Goal: Task Accomplishment & Management: Use online tool/utility

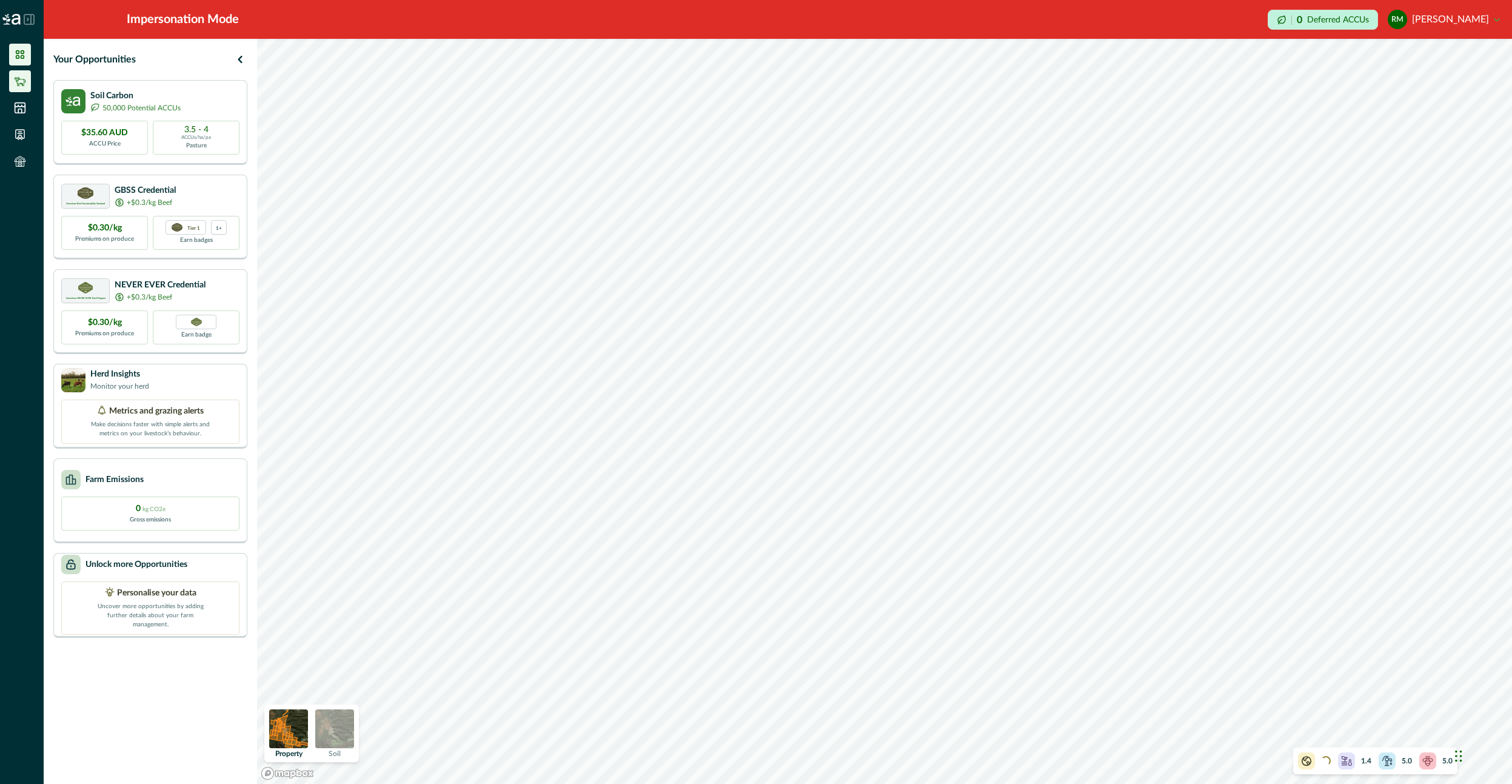
click at [25, 85] on icon at bounding box center [20, 81] width 12 height 12
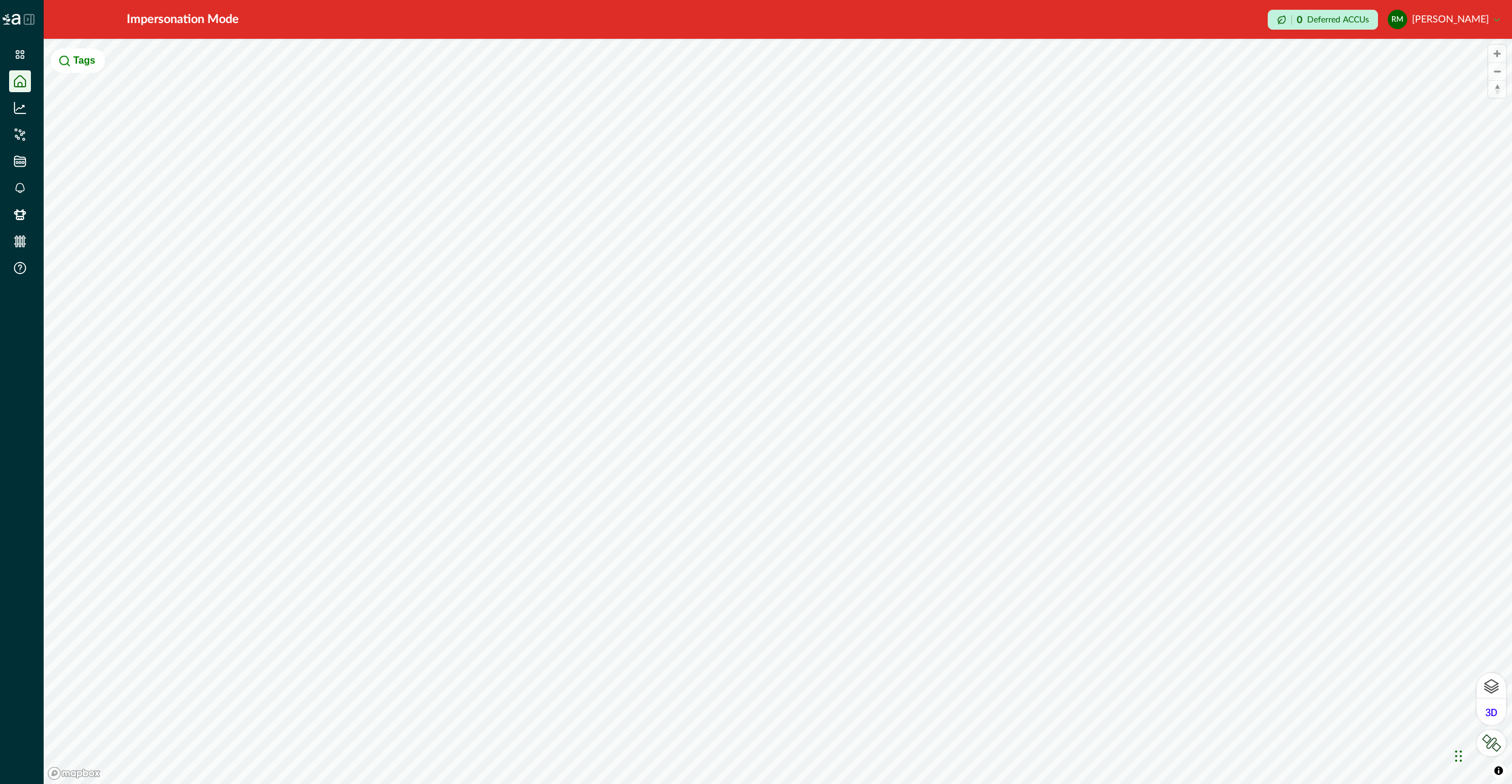
click at [74, 63] on button "Tags" at bounding box center [78, 61] width 54 height 24
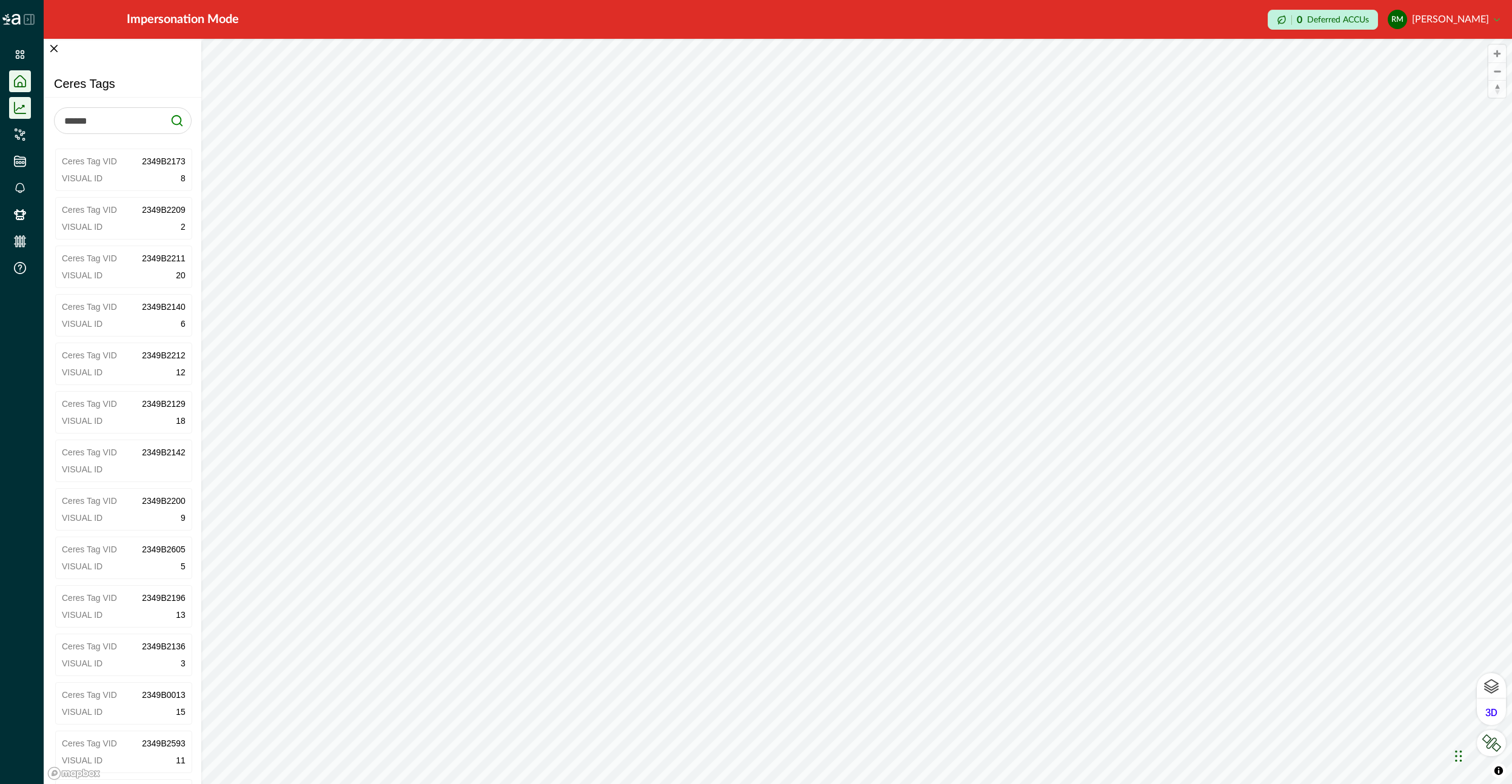
click at [29, 107] on li at bounding box center [20, 107] width 22 height 22
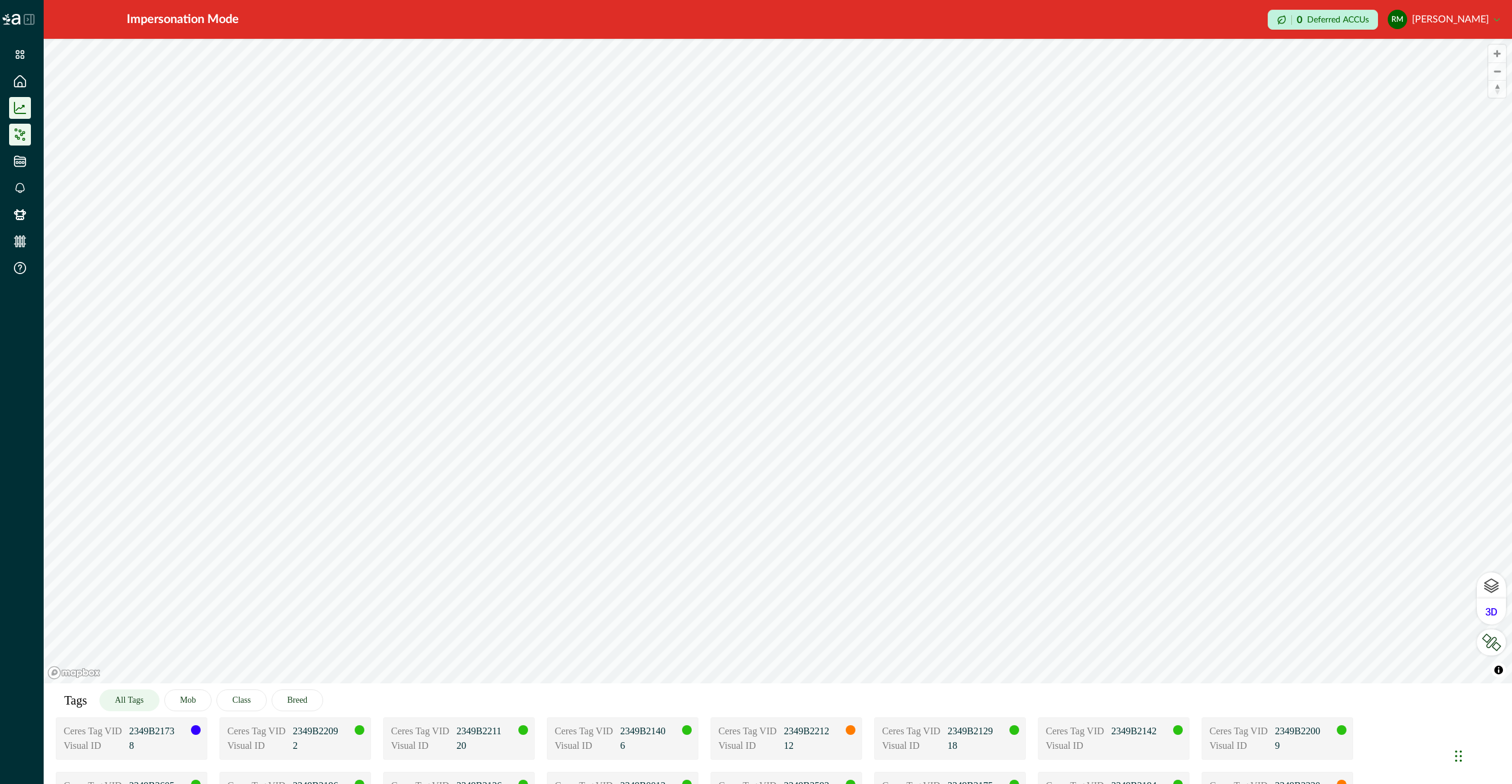
click at [23, 134] on icon at bounding box center [22, 135] width 3 height 3
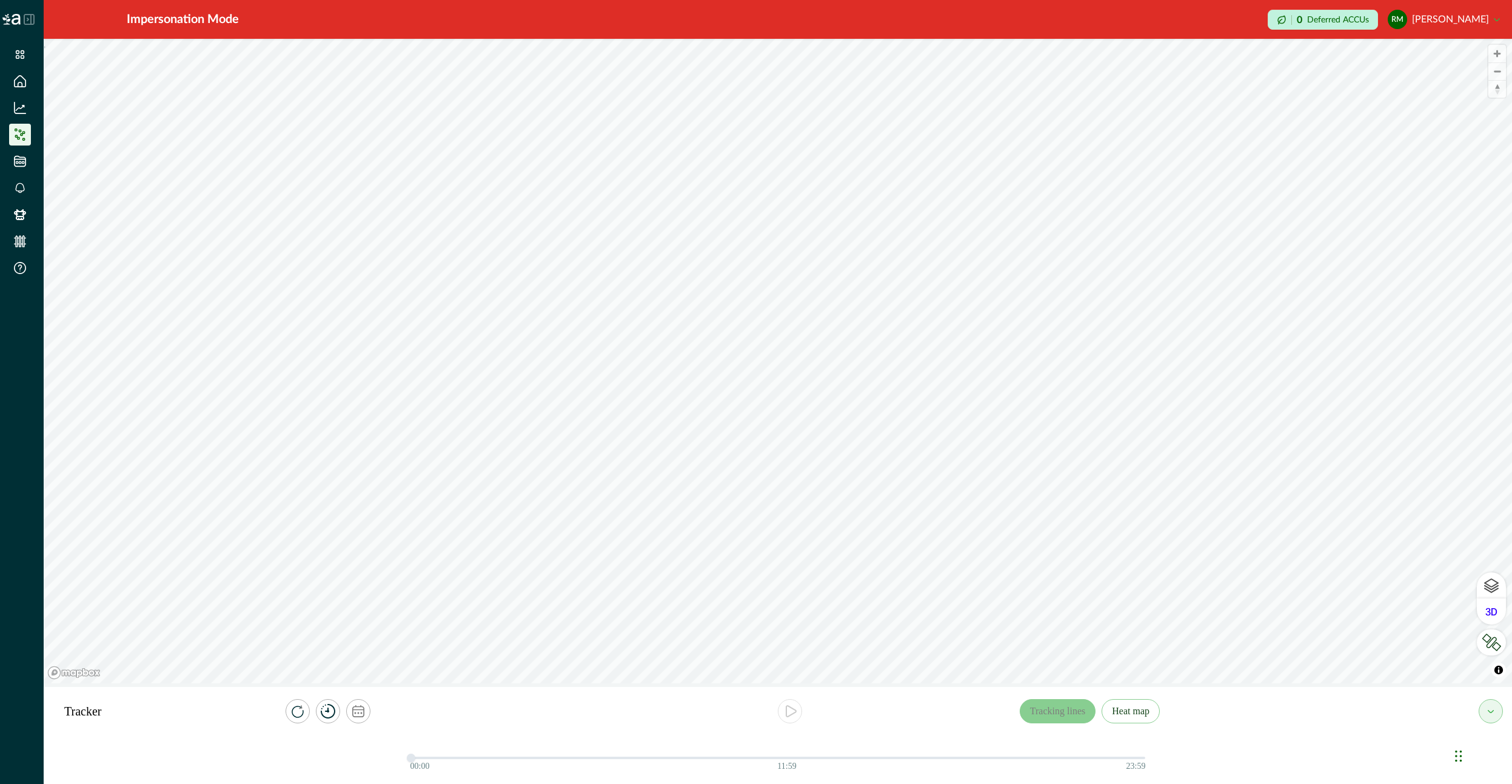
click at [32, 163] on link at bounding box center [21, 161] width 25 height 22
click at [24, 170] on li at bounding box center [20, 161] width 22 height 22
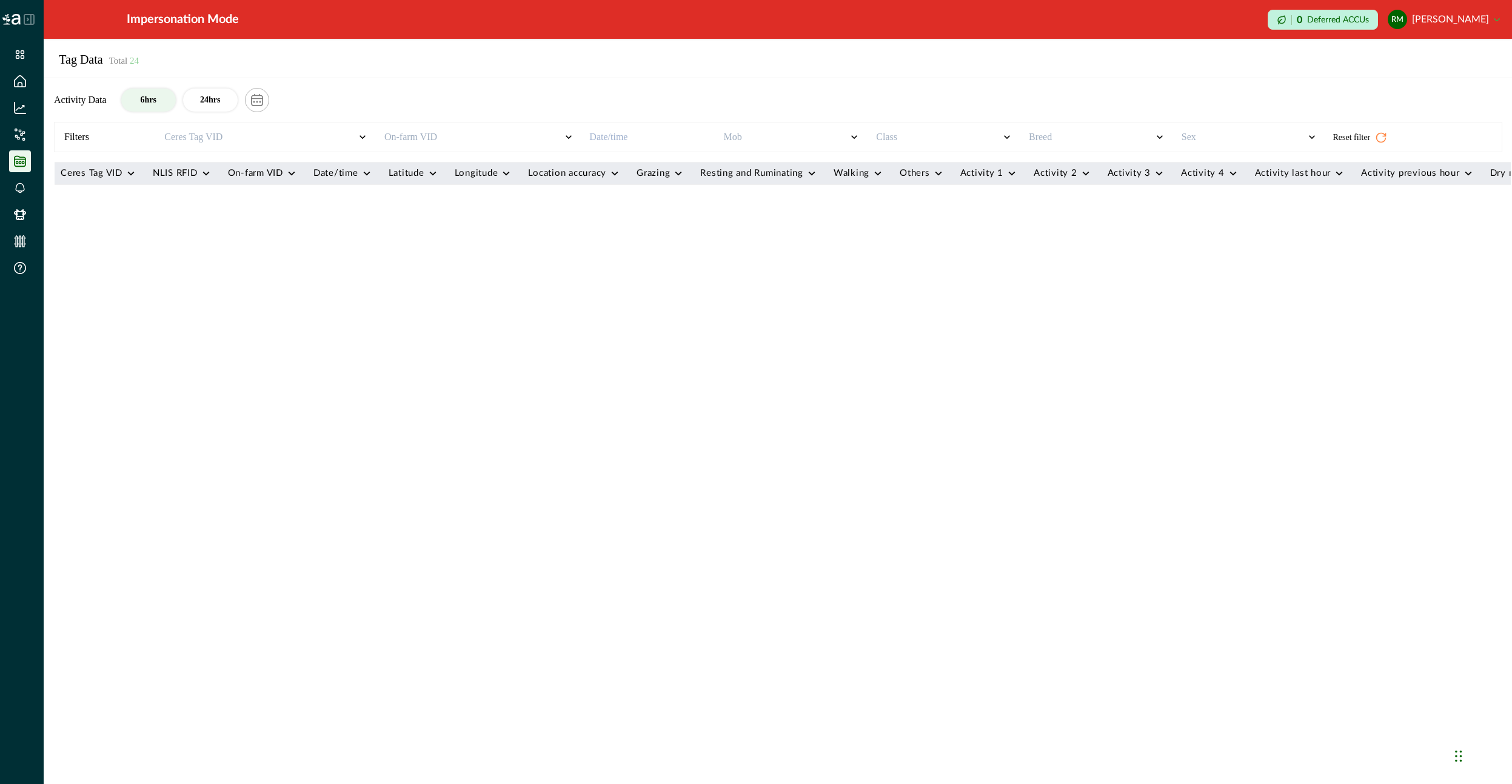
click at [1381, 137] on icon "button" at bounding box center [1381, 138] width 12 height 12
click at [1194, 388] on div "Ceres Tag VID a-z z-a NLIS RFID a-z z-a On-farm VID a-z z-a Date/time a-z z-a L…" at bounding box center [781, 493] width 1459 height 663
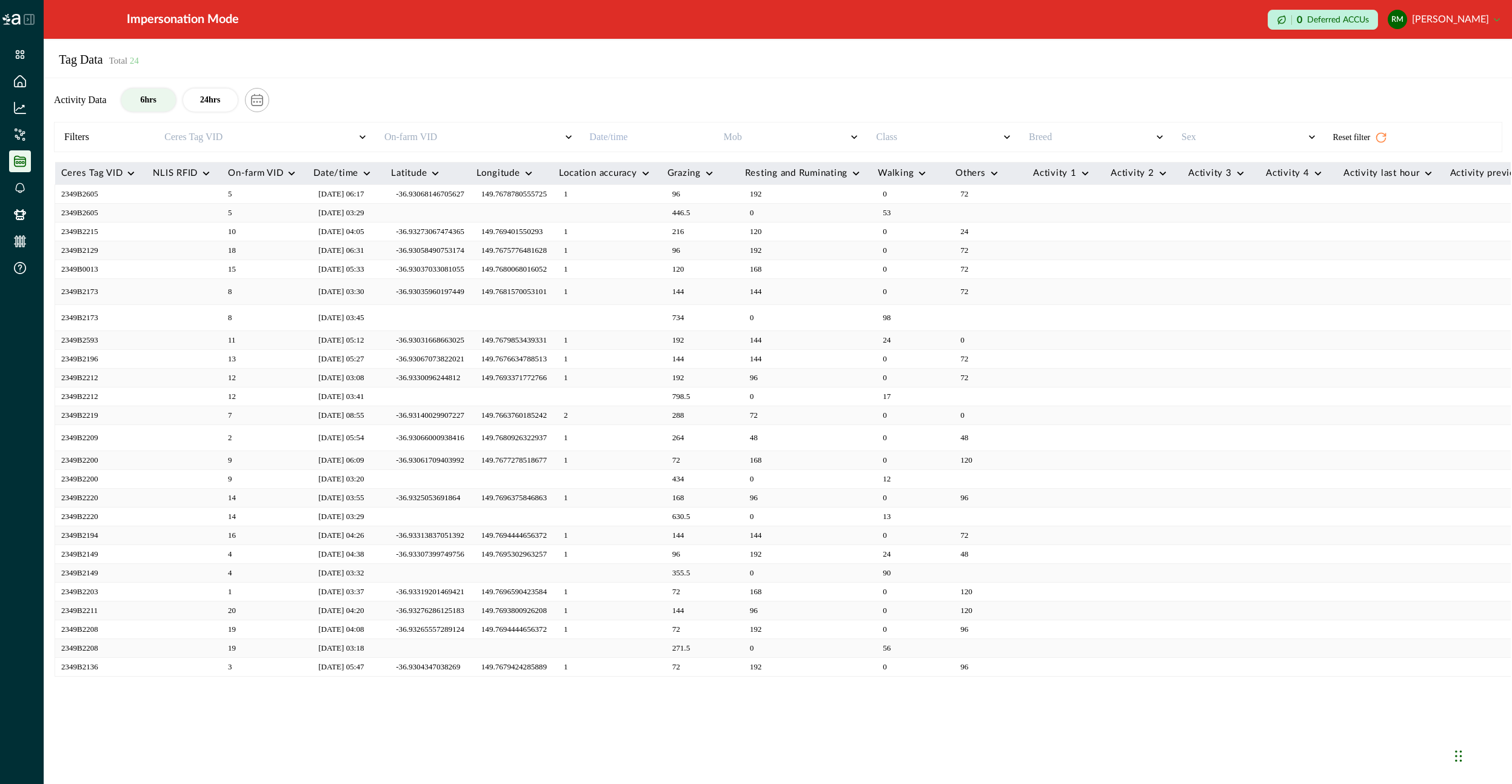
click at [553, 510] on td at bounding box center [511, 516] width 82 height 19
click at [553, 573] on td at bounding box center [511, 573] width 82 height 19
click at [528, 646] on td at bounding box center [511, 648] width 82 height 19
click at [520, 388] on td at bounding box center [511, 396] width 82 height 19
drag, startPoint x: 538, startPoint y: 323, endPoint x: 539, endPoint y: 317, distance: 6.1
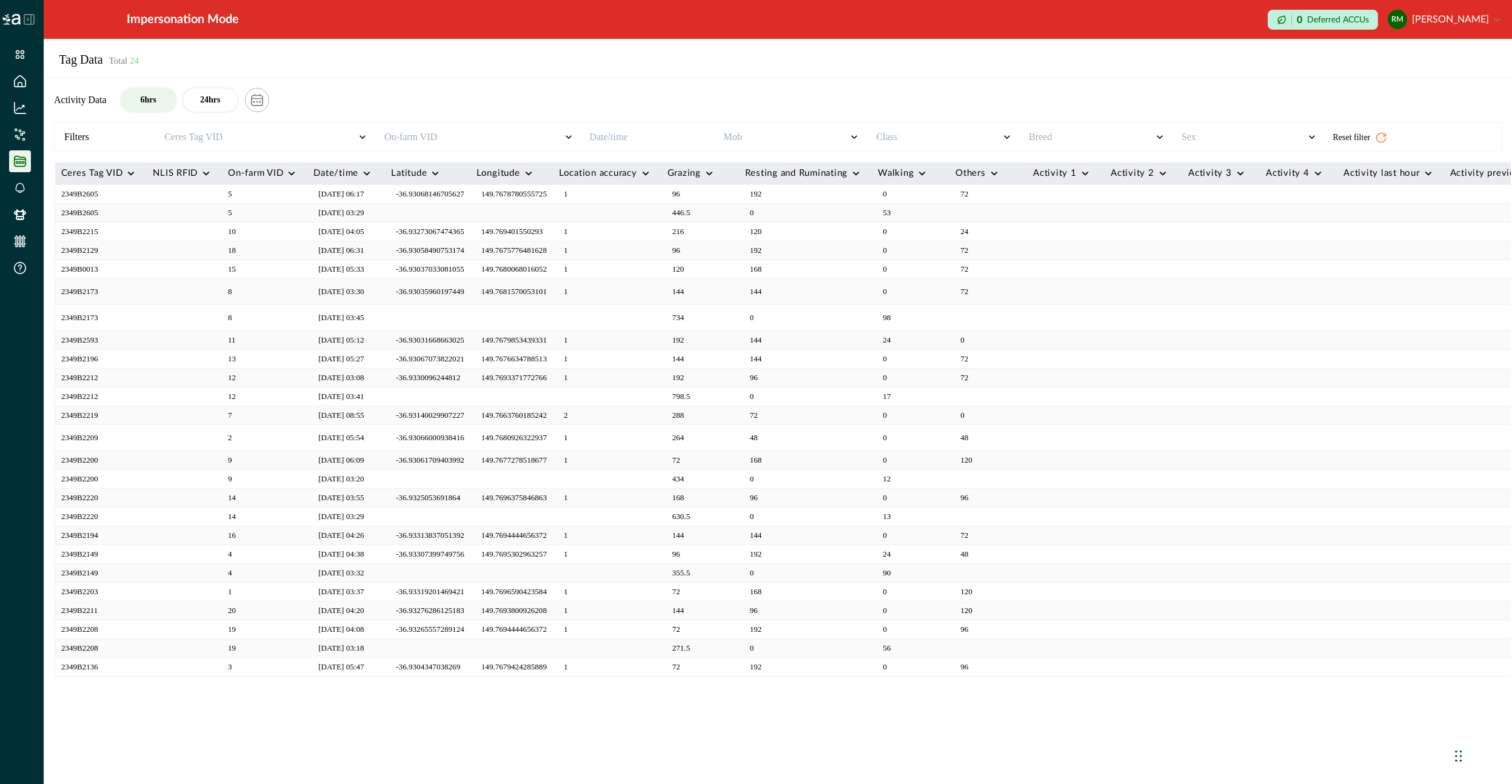
click at [538, 322] on td at bounding box center [511, 318] width 82 height 26
click at [505, 215] on td at bounding box center [511, 212] width 82 height 19
click at [262, 138] on div at bounding box center [260, 137] width 191 height 17
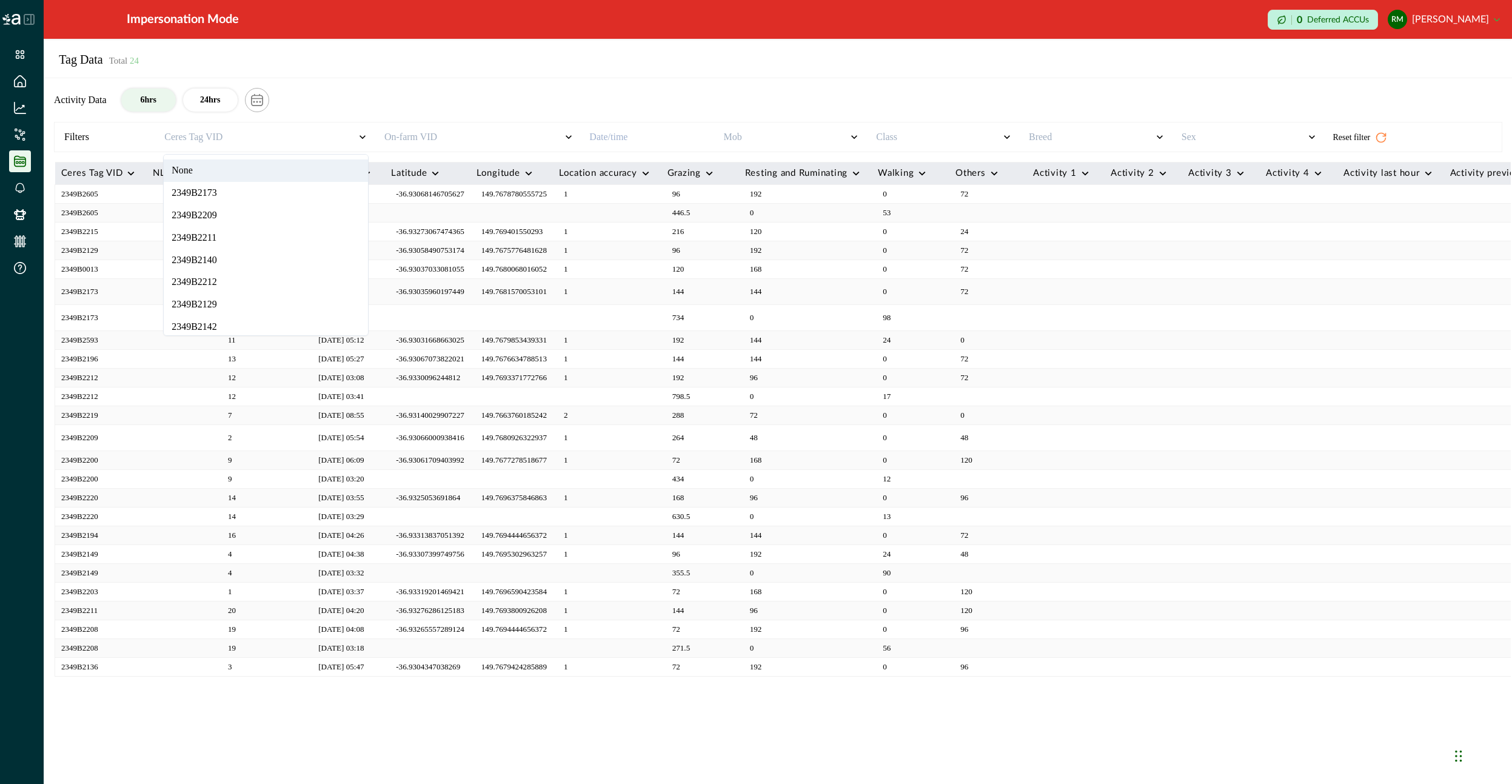
click at [544, 87] on div "Activity Data 6hrs 24hrs" at bounding box center [778, 100] width 1468 height 44
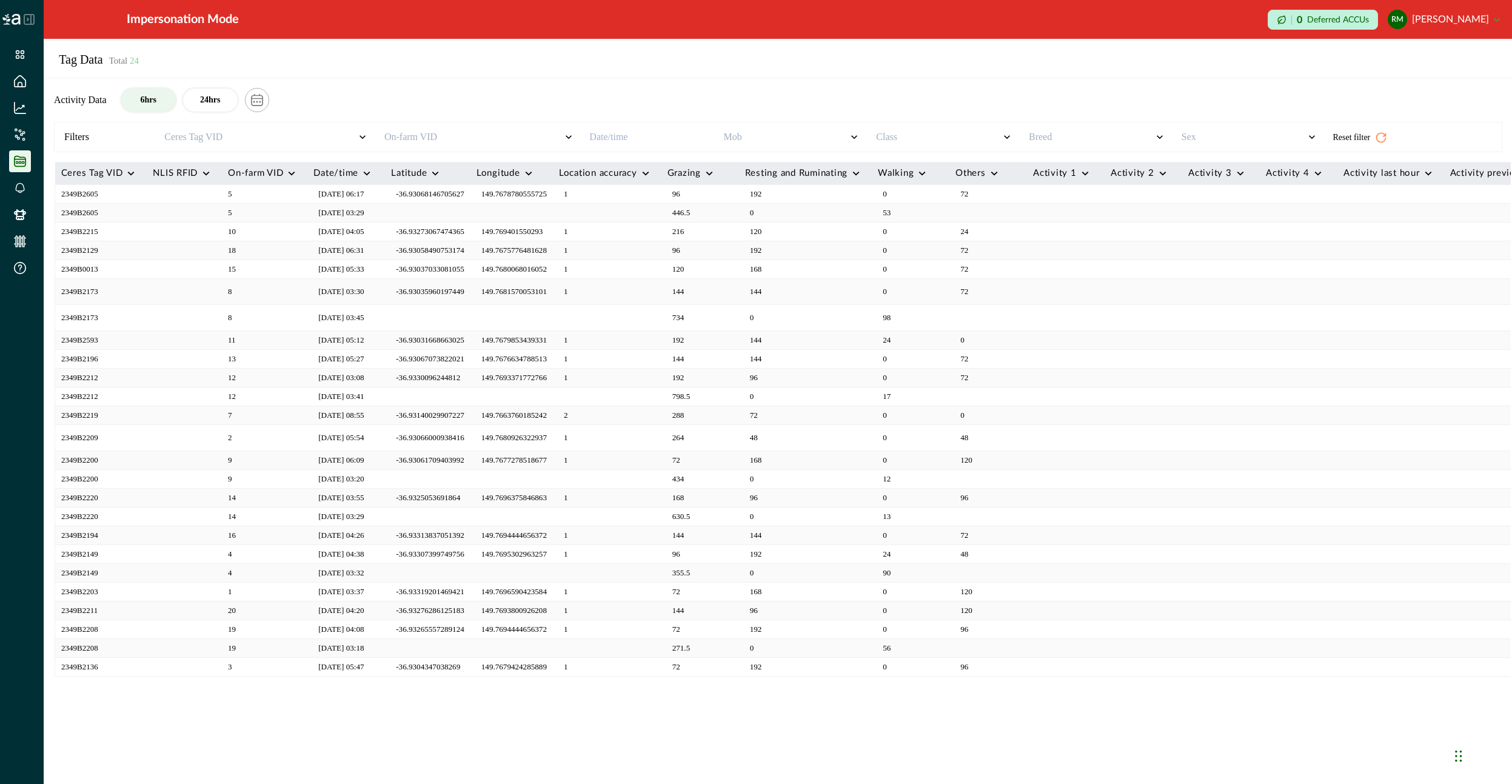
click at [722, 214] on p "446.5" at bounding box center [703, 212] width 60 height 12
click at [464, 199] on p "-36.93068146705627" at bounding box center [430, 194] width 68 height 12
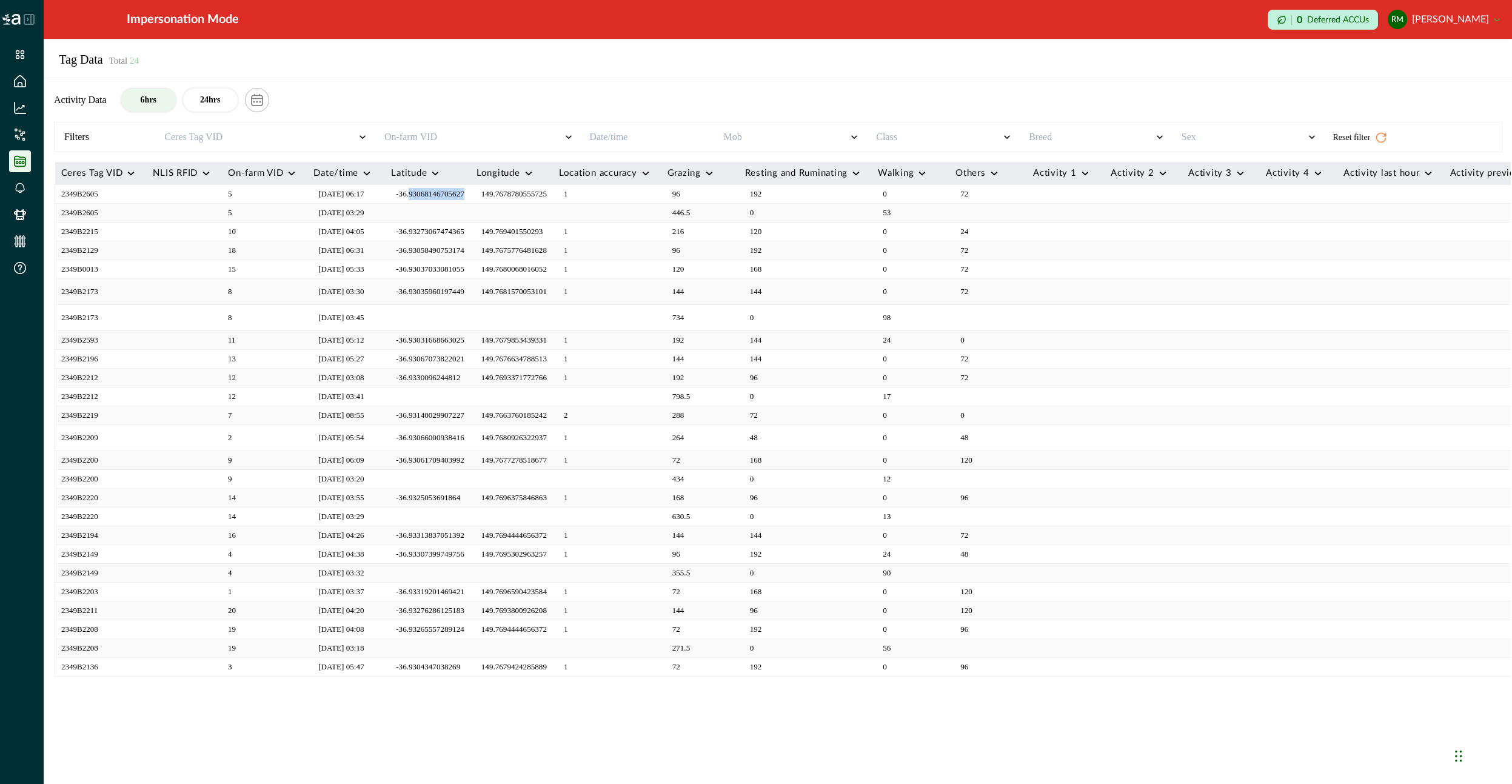
click at [464, 199] on p "-36.93068146705627" at bounding box center [430, 194] width 68 height 12
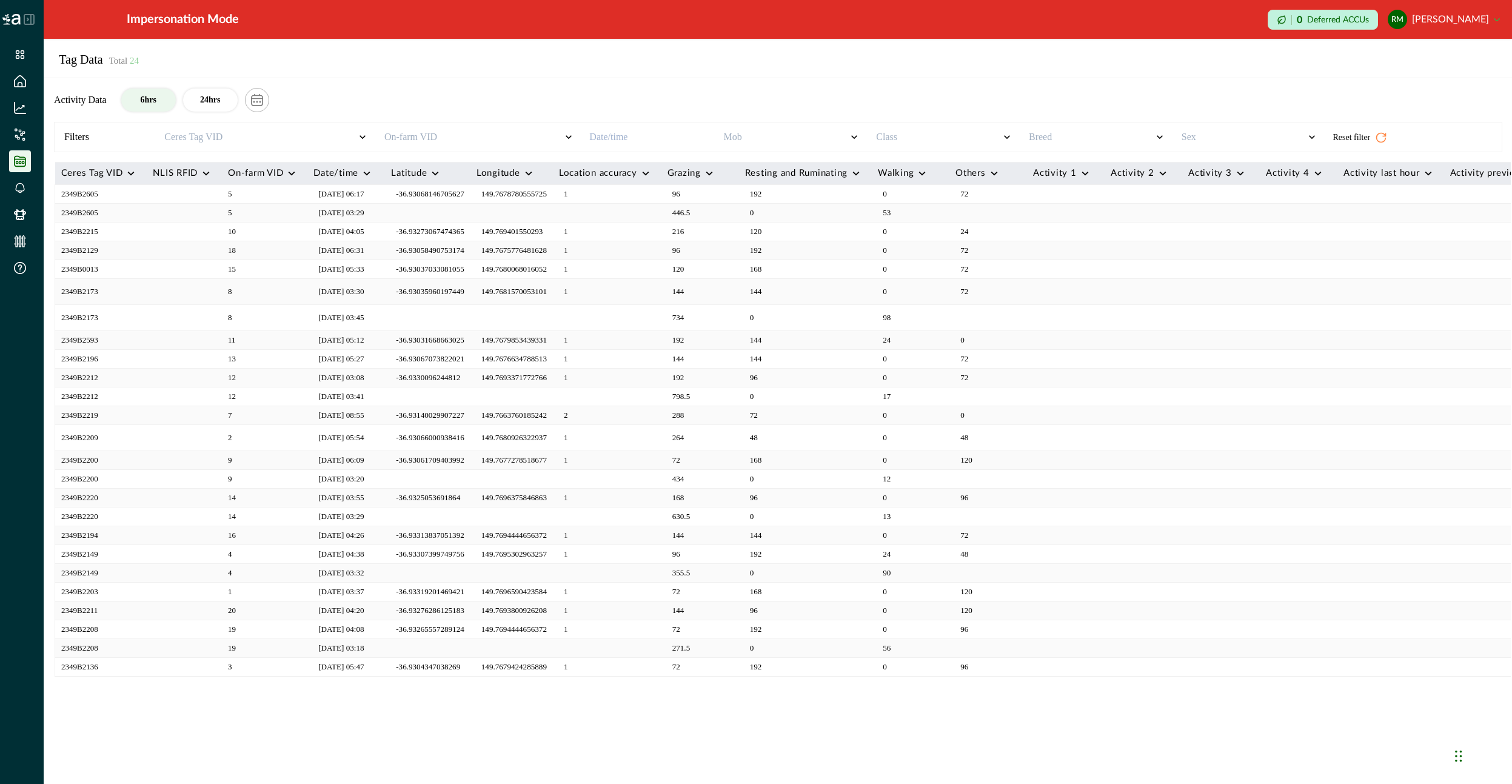
click at [547, 199] on p "149.7678780555725" at bounding box center [514, 194] width 65 height 12
click at [428, 355] on p "-36.93067073822021" at bounding box center [430, 358] width 68 height 12
drag, startPoint x: 428, startPoint y: 355, endPoint x: 439, endPoint y: 374, distance: 22.0
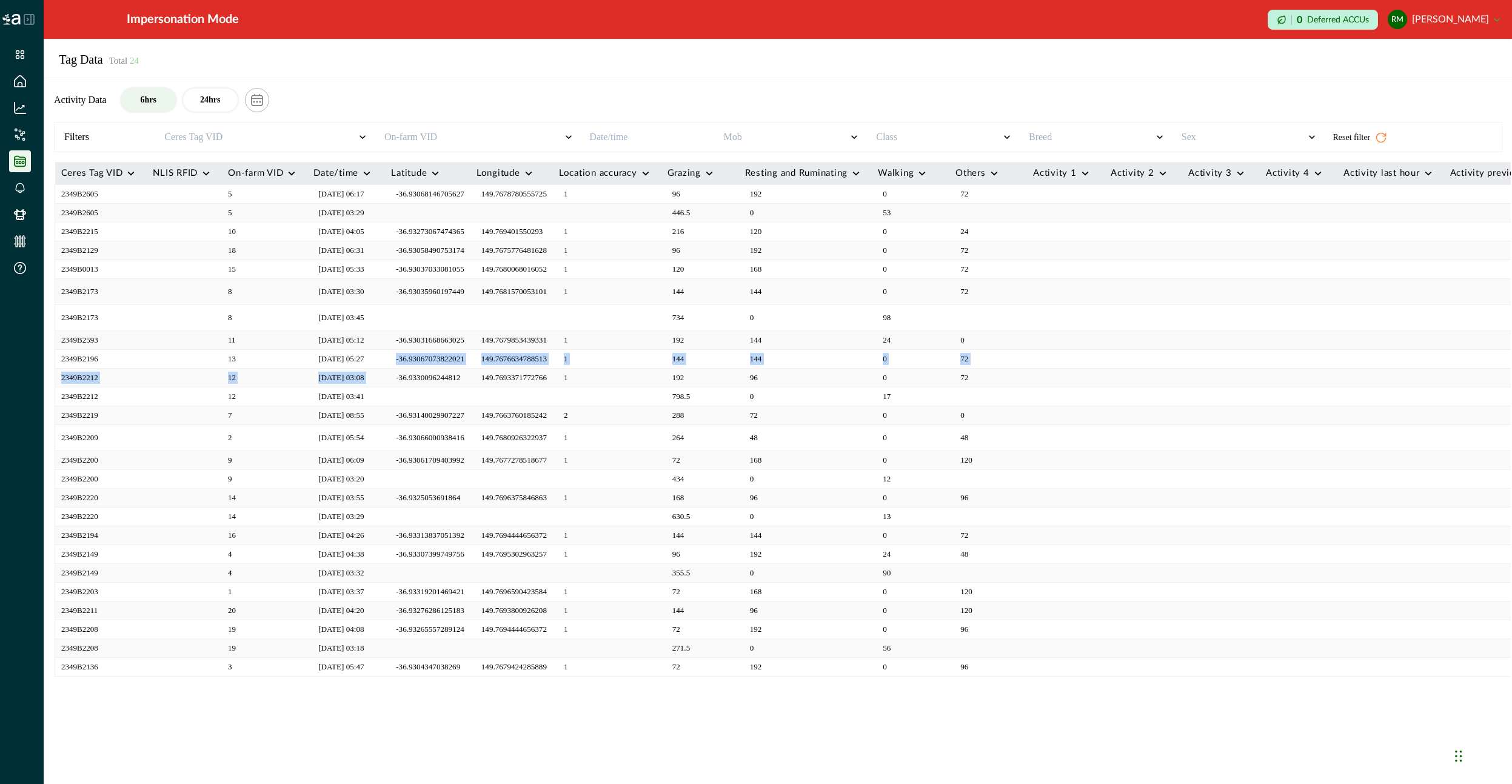
click at [439, 374] on p "-36.9330096244812" at bounding box center [427, 377] width 64 height 12
drag, startPoint x: 439, startPoint y: 374, endPoint x: 441, endPoint y: 339, distance: 35.1
click at [441, 339] on p "-36.93031668663025" at bounding box center [430, 339] width 68 height 12
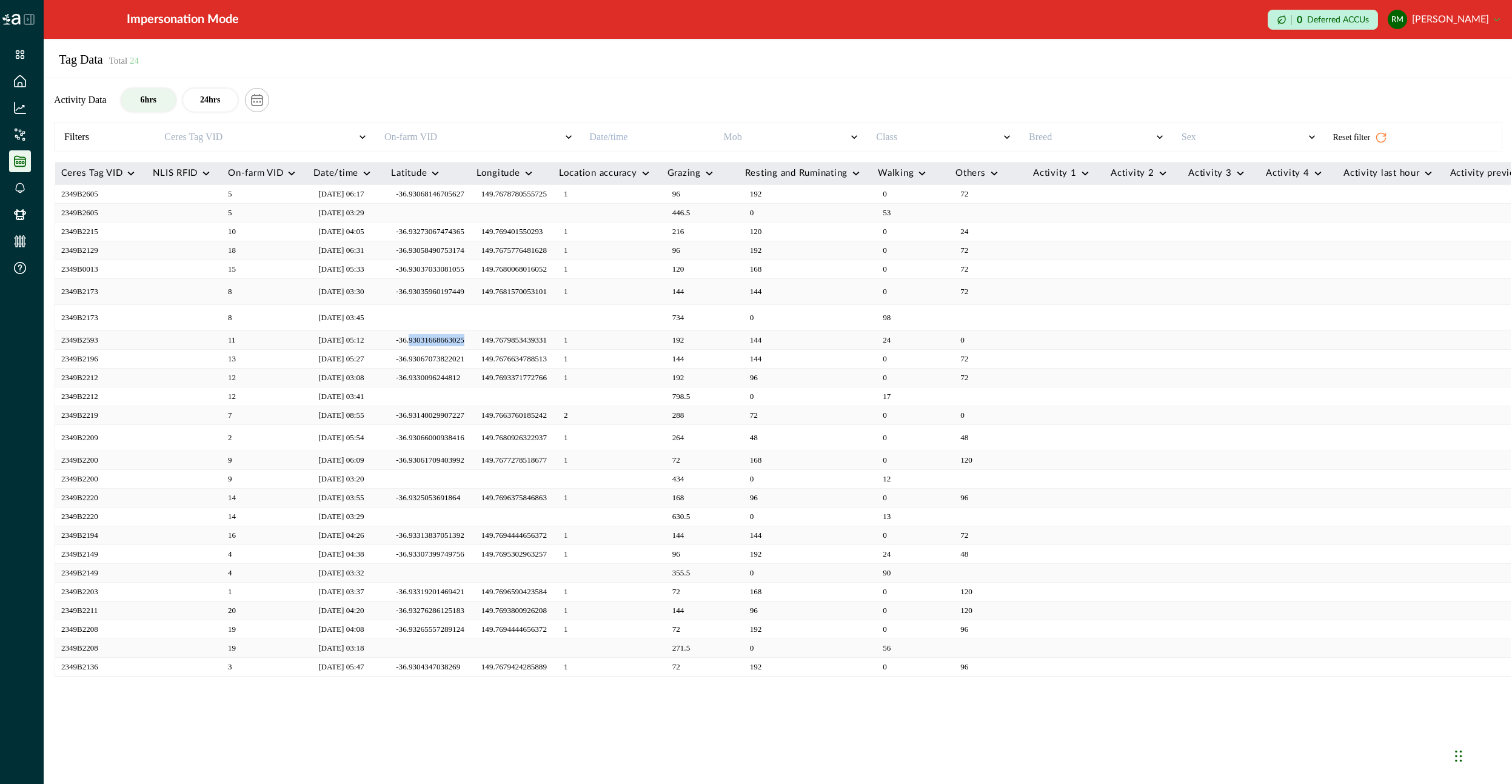
click at [441, 339] on p "-36.93031668663025" at bounding box center [430, 339] width 68 height 12
drag, startPoint x: 441, startPoint y: 339, endPoint x: 547, endPoint y: 383, distance: 114.8
click at [547, 383] on td "149.7693371772766" at bounding box center [511, 378] width 82 height 19
click at [528, 454] on p "149.7677278518677" at bounding box center [514, 460] width 65 height 12
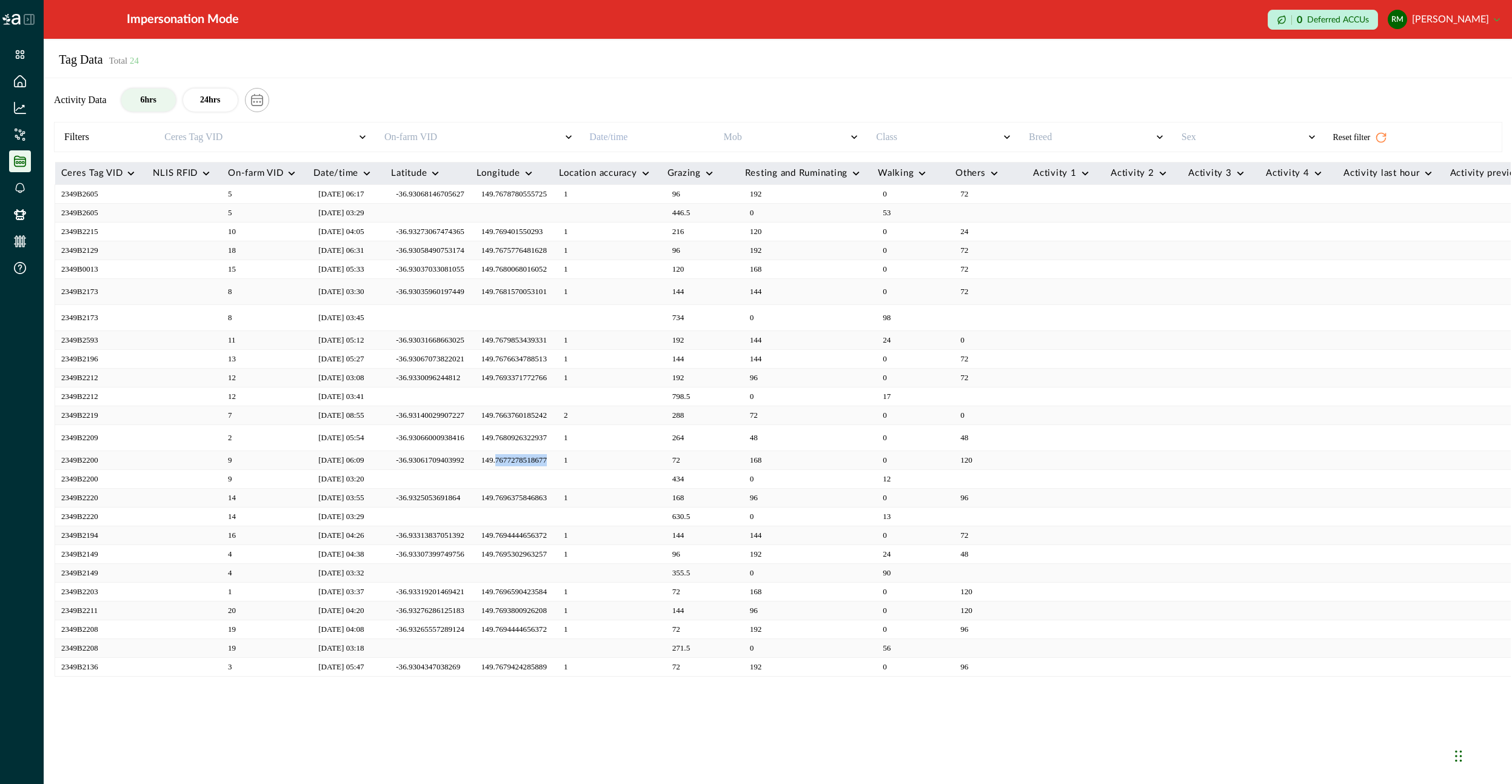
click at [528, 454] on p "149.7677278518677" at bounding box center [514, 460] width 65 height 12
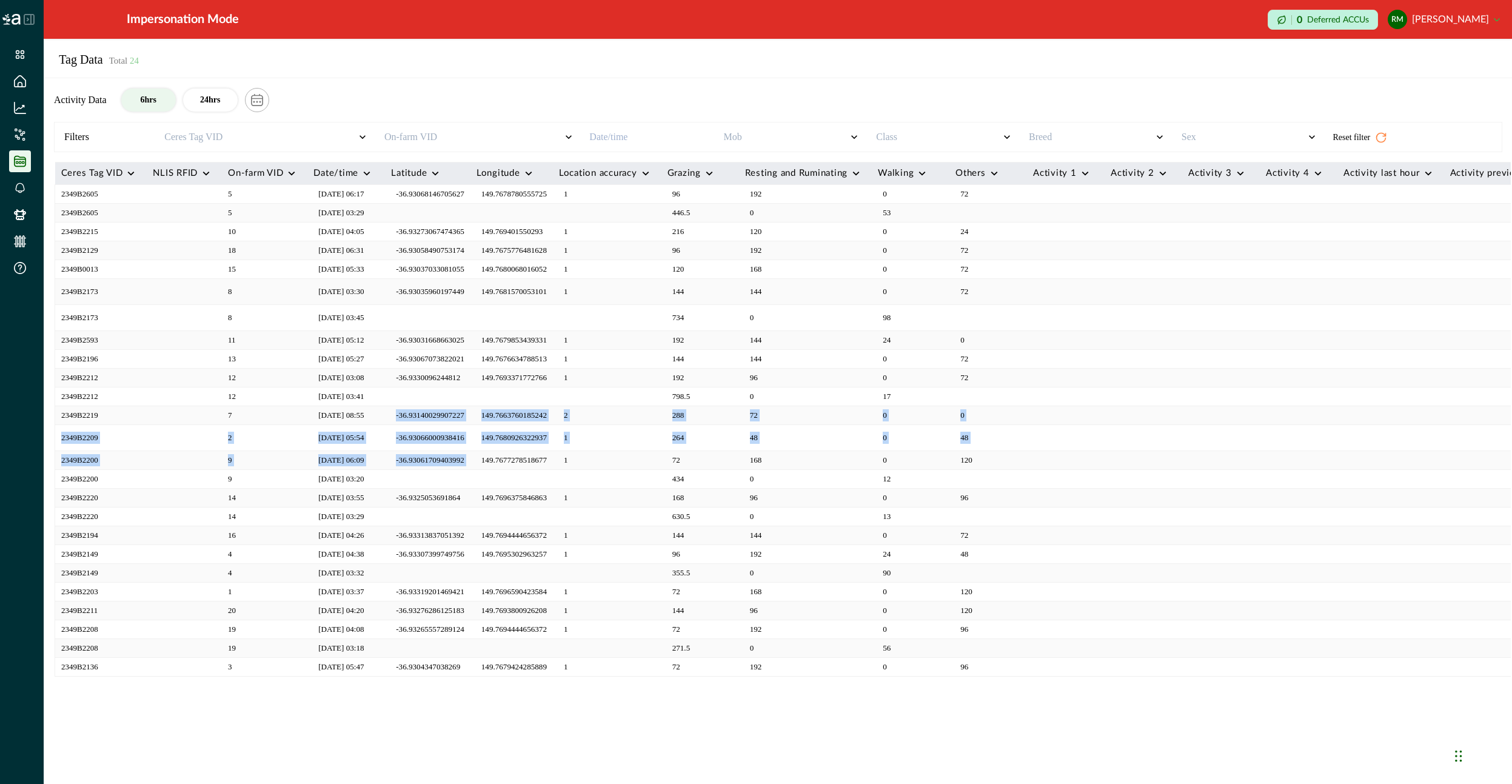
drag, startPoint x: 528, startPoint y: 454, endPoint x: 435, endPoint y: 419, distance: 99.4
click at [435, 419] on p "-36.93140029907227" at bounding box center [430, 415] width 68 height 12
drag, startPoint x: 435, startPoint y: 419, endPoint x: 549, endPoint y: 449, distance: 117.9
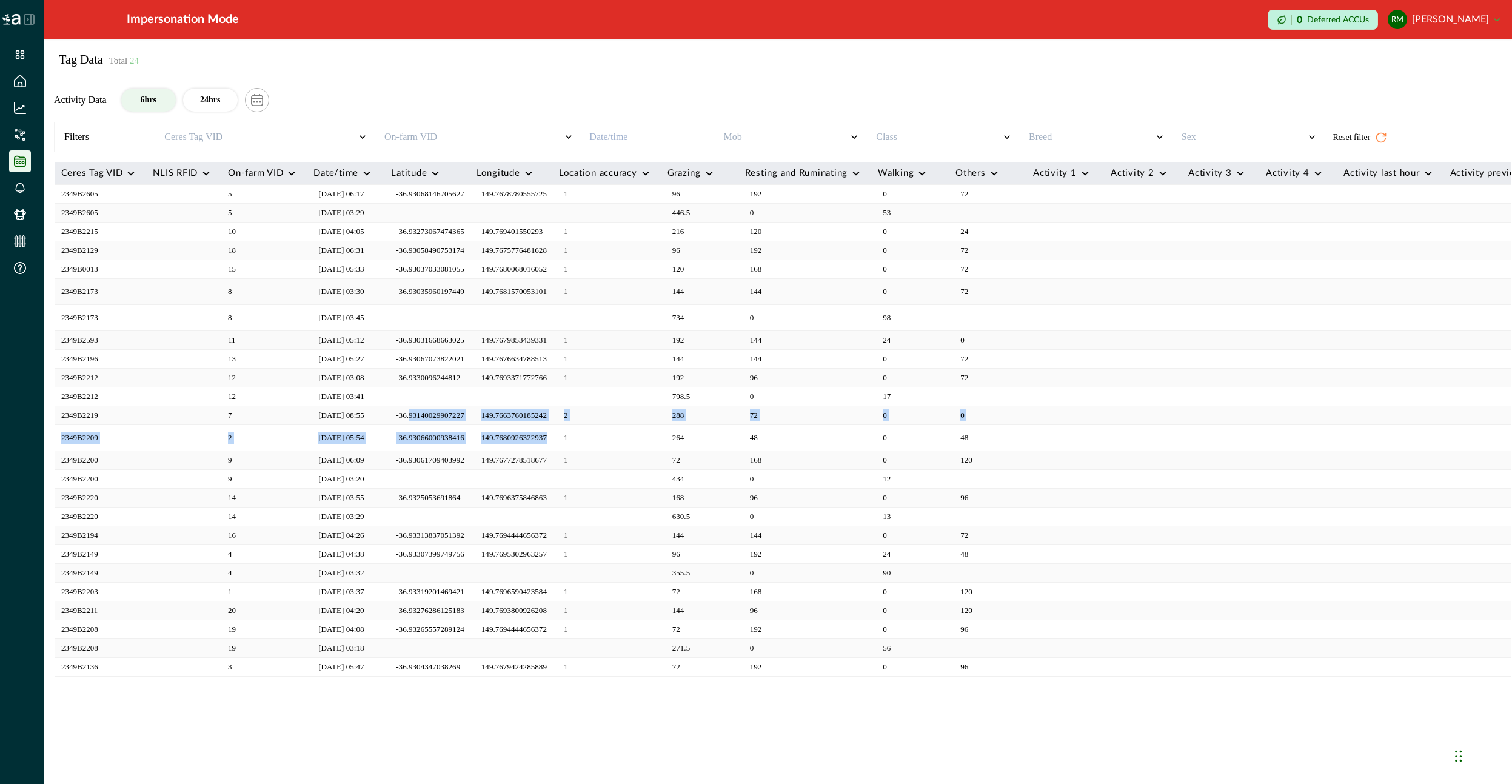
click at [549, 449] on td "149.7680926322937" at bounding box center [511, 438] width 82 height 26
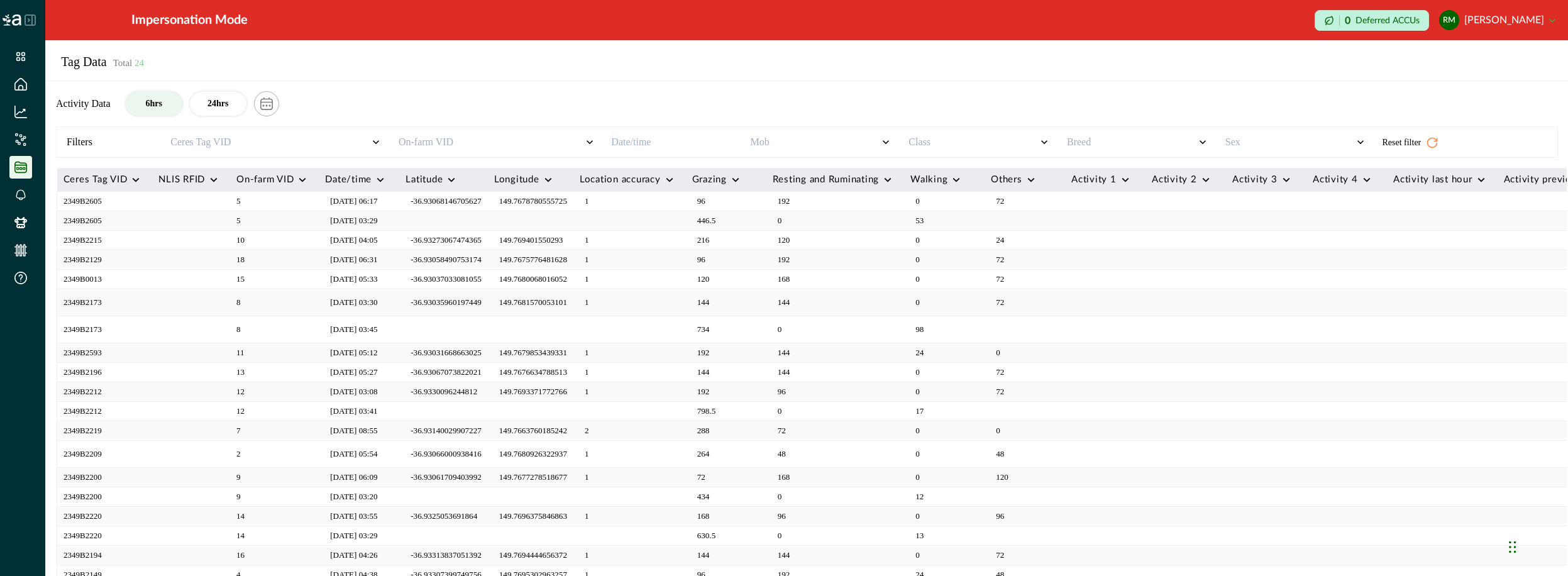
click at [1545, 7] on button "RM [PERSON_NAME]" at bounding box center [1498, 20] width 117 height 30
drag, startPoint x: 1486, startPoint y: 52, endPoint x: 1026, endPoint y: 154, distance: 471.2
click at [1486, 53] on button "Sign out" at bounding box center [1484, 56] width 139 height 21
